Goal: Task Accomplishment & Management: Use online tool/utility

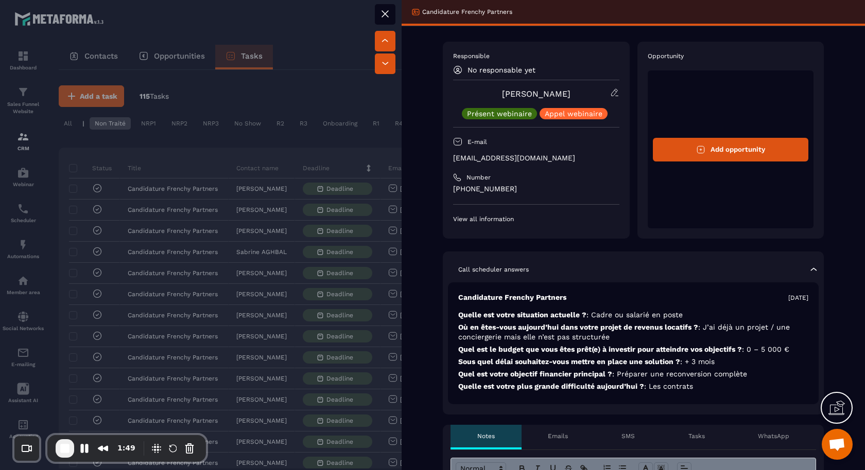
scroll to position [0, 46]
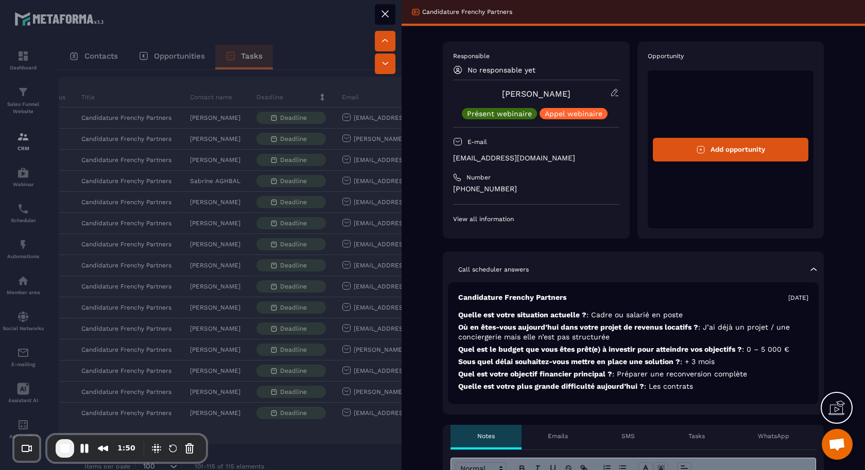
click at [221, 226] on div at bounding box center [432, 235] width 865 height 470
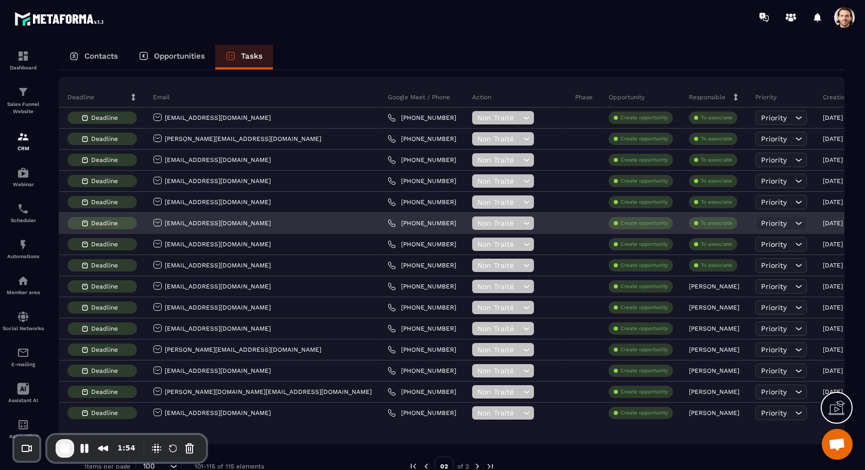
scroll to position [0, 246]
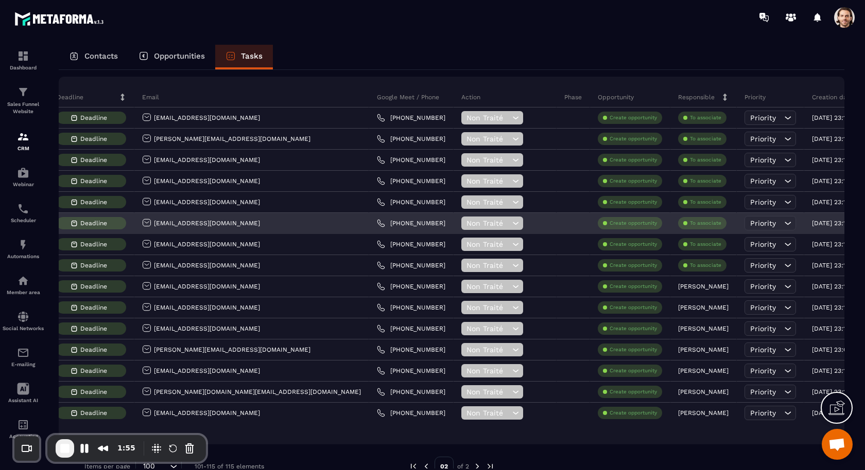
click at [782, 221] on icon at bounding box center [787, 223] width 10 height 10
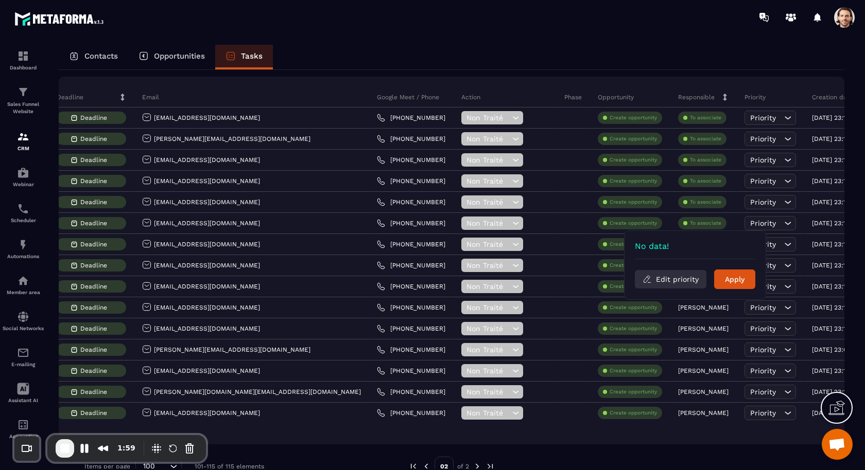
click at [683, 276] on button "Edit priority" at bounding box center [671, 279] width 72 height 19
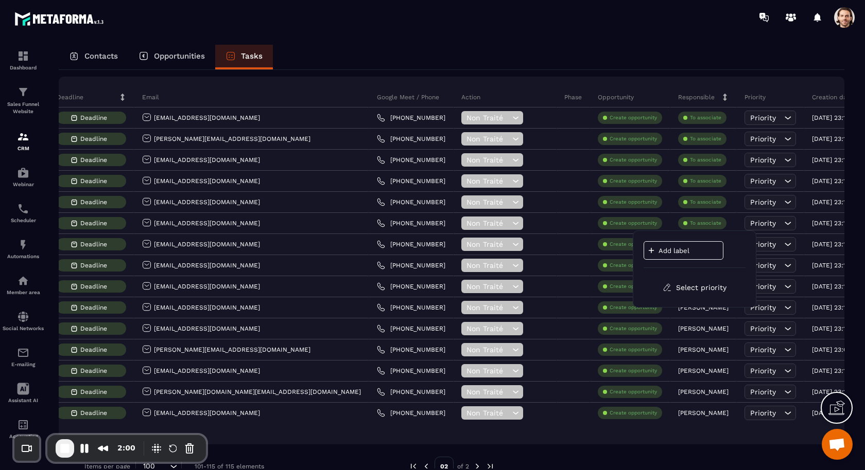
click at [681, 249] on p "Add label" at bounding box center [689, 251] width 62 height 8
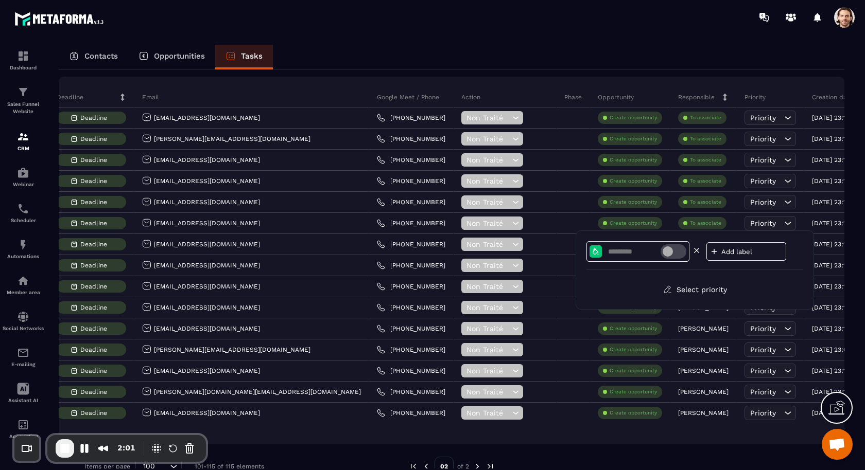
click at [623, 255] on input at bounding box center [634, 252] width 54 height 9
type input "**"
click at [701, 287] on button "Select priority" at bounding box center [694, 290] width 79 height 19
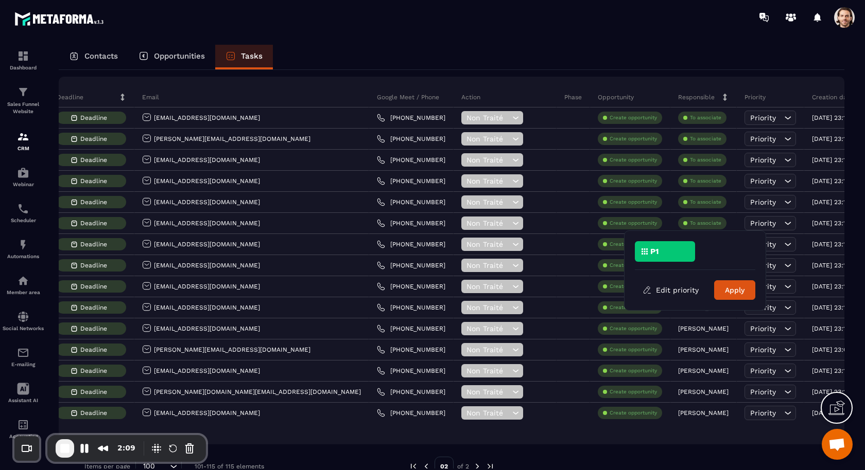
click at [672, 256] on div "P1" at bounding box center [665, 251] width 60 height 21
click at [735, 291] on button "Apply" at bounding box center [734, 291] width 41 height 20
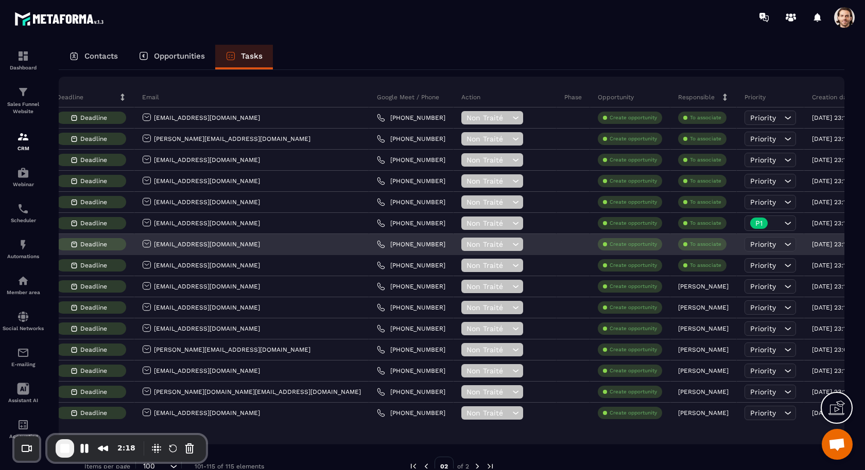
click at [228, 239] on div "[EMAIL_ADDRESS][DOMAIN_NAME]" at bounding box center [201, 244] width 118 height 11
